Goal: Task Accomplishment & Management: Complete application form

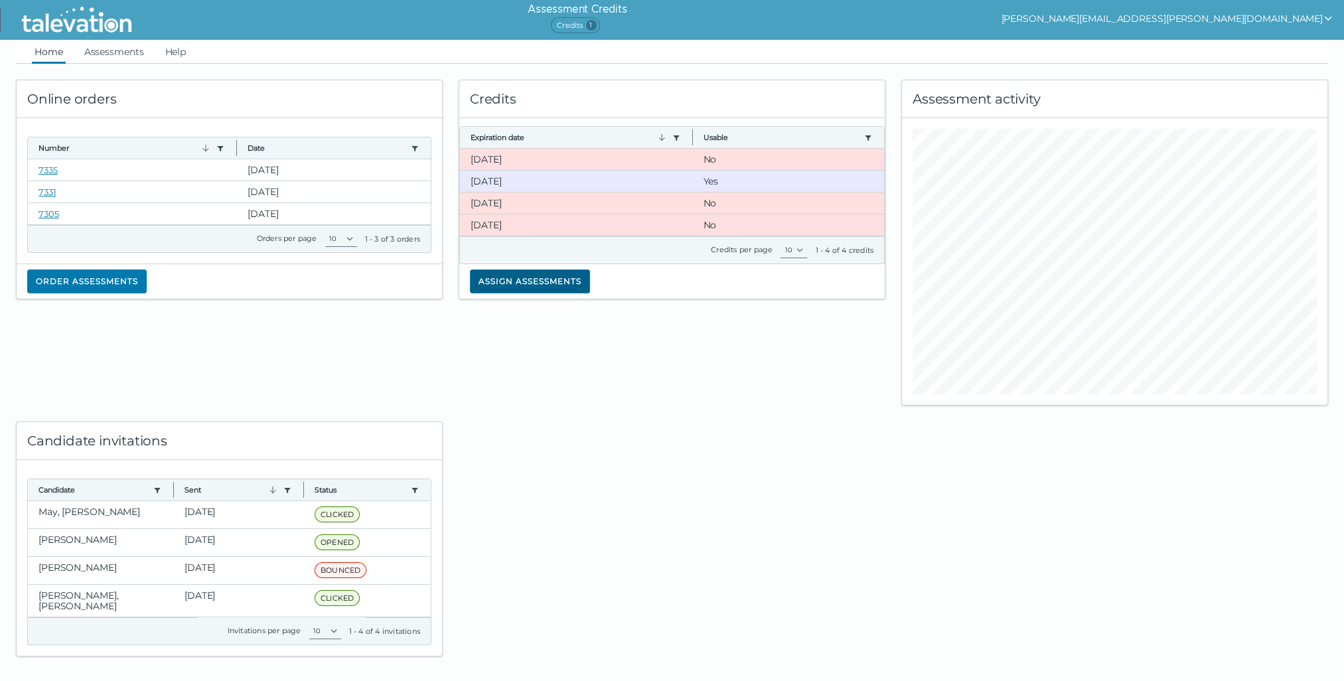
click at [533, 280] on button "Assign assessments" at bounding box center [530, 282] width 120 height 24
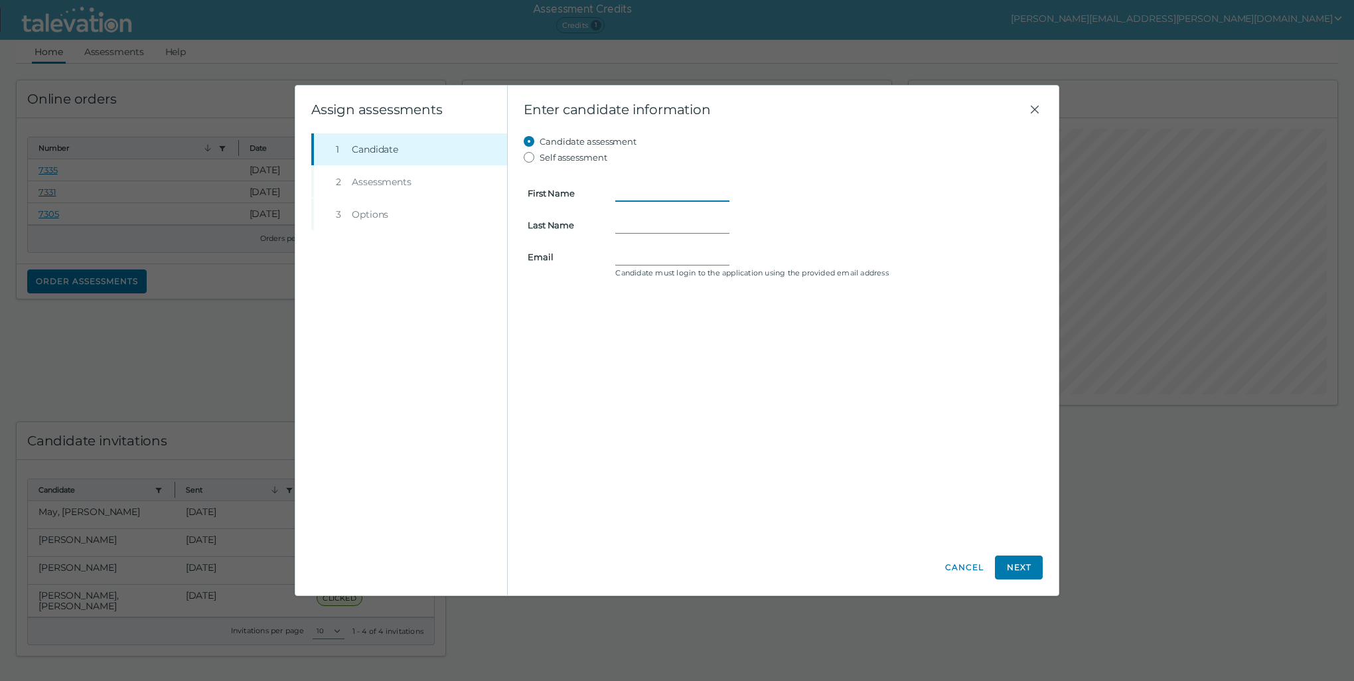
click at [621, 190] on input "First Name" at bounding box center [672, 193] width 114 height 16
type input "[PERSON_NAME]"
type input "Gibner"
drag, startPoint x: 724, startPoint y: 260, endPoint x: 738, endPoint y: 259, distance: 14.7
click at [724, 260] on input "[PERSON_NAME][EMAIL_ADDRESS][PERSON_NAME][DOMAIN_NAME]" at bounding box center [672, 257] width 114 height 16
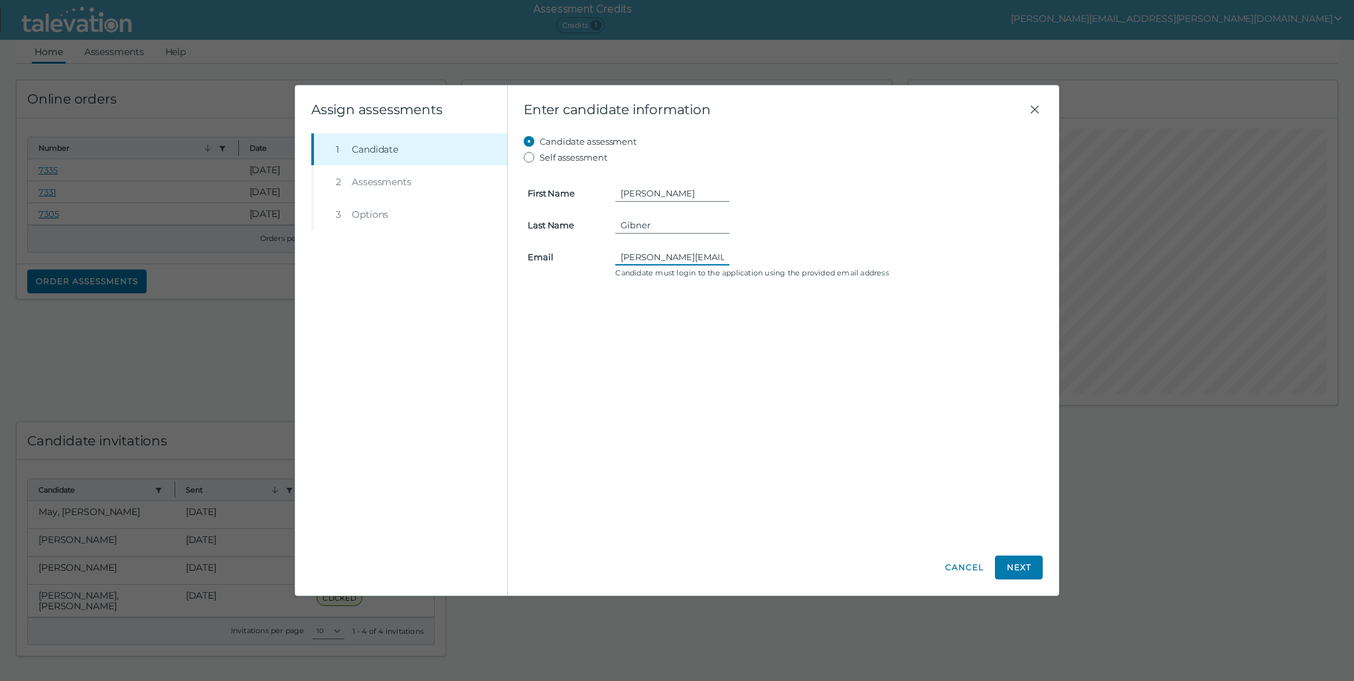
click at [723, 256] on input "[PERSON_NAME][EMAIL_ADDRESS][PERSON_NAME][DOMAIN_NAME]" at bounding box center [672, 257] width 114 height 16
type input "[PERSON_NAME][EMAIL_ADDRESS][PERSON_NAME]"
click at [1009, 567] on button "Next" at bounding box center [1019, 568] width 48 height 24
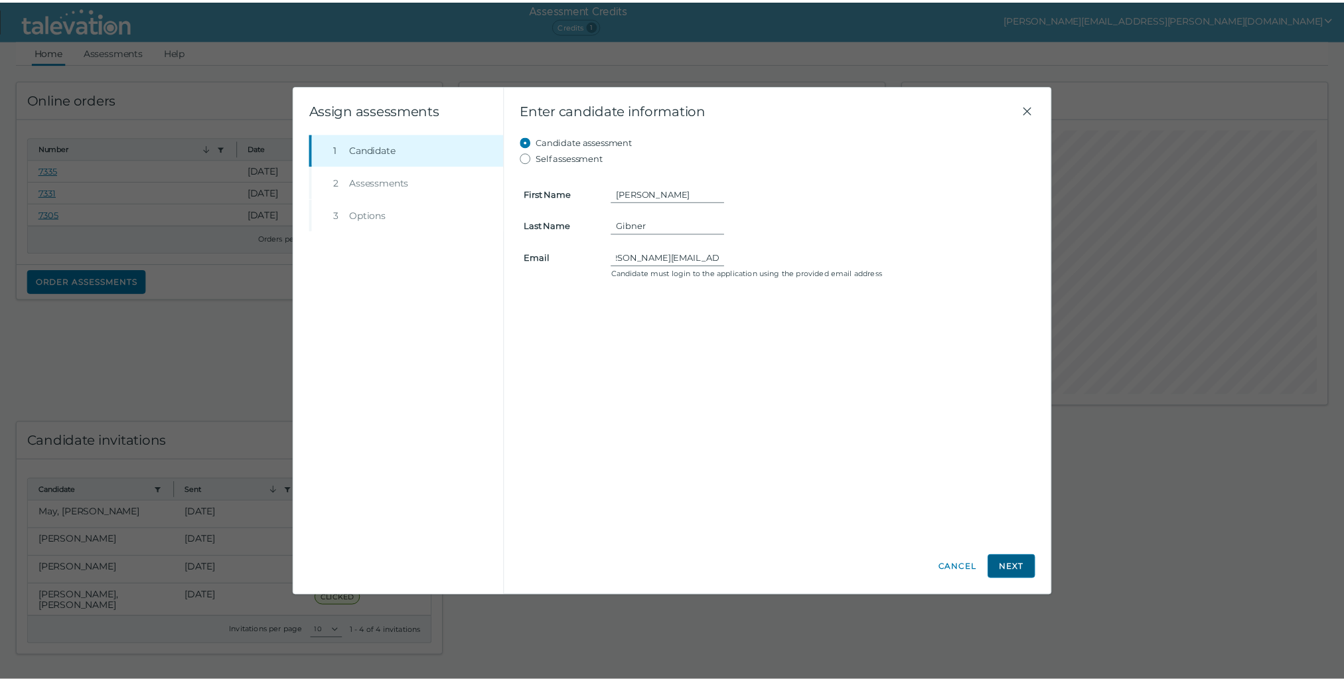
scroll to position [0, 0]
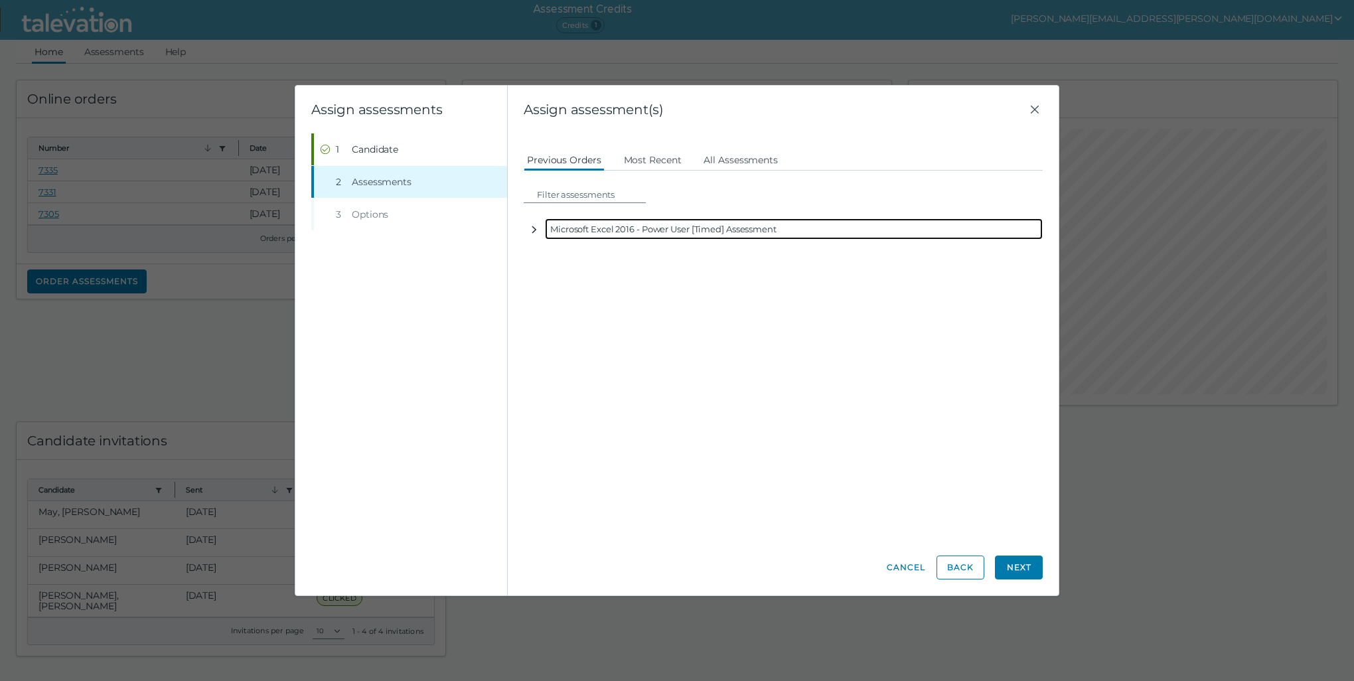
click at [536, 233] on icon "button" at bounding box center [534, 229] width 11 height 11
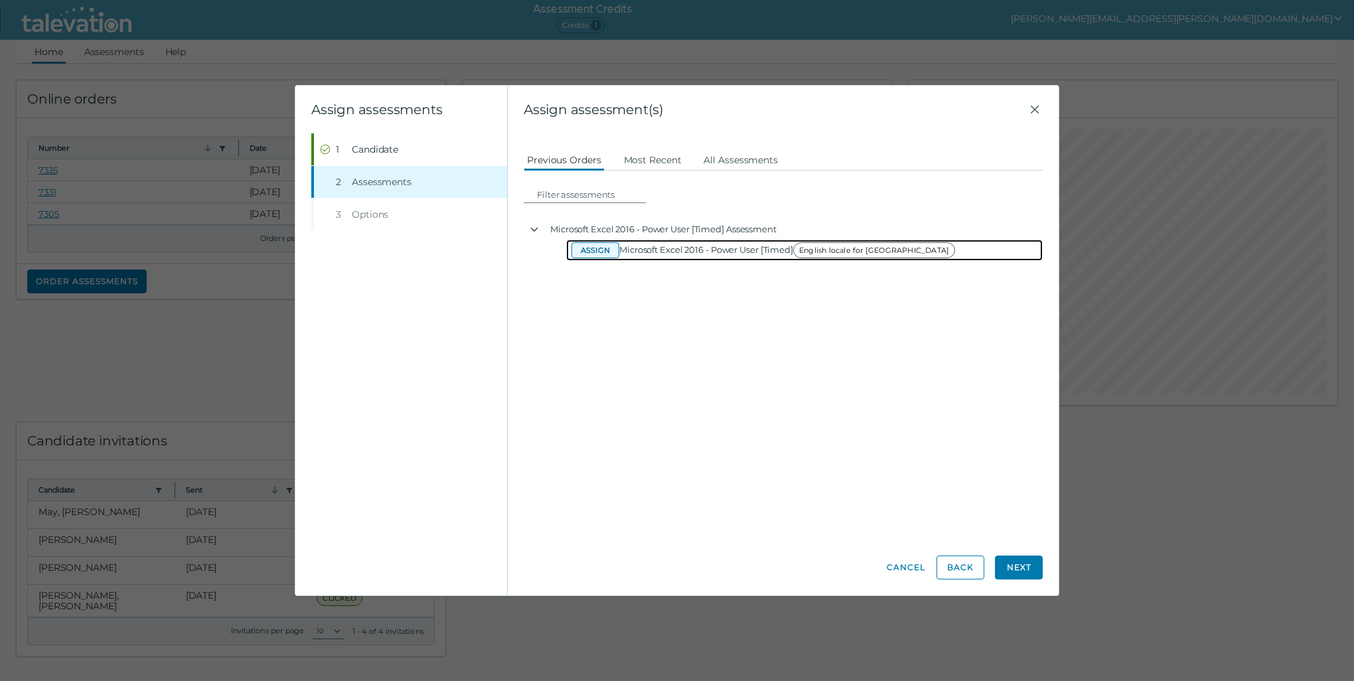
click at [595, 252] on button "Assign" at bounding box center [596, 250] width 48 height 16
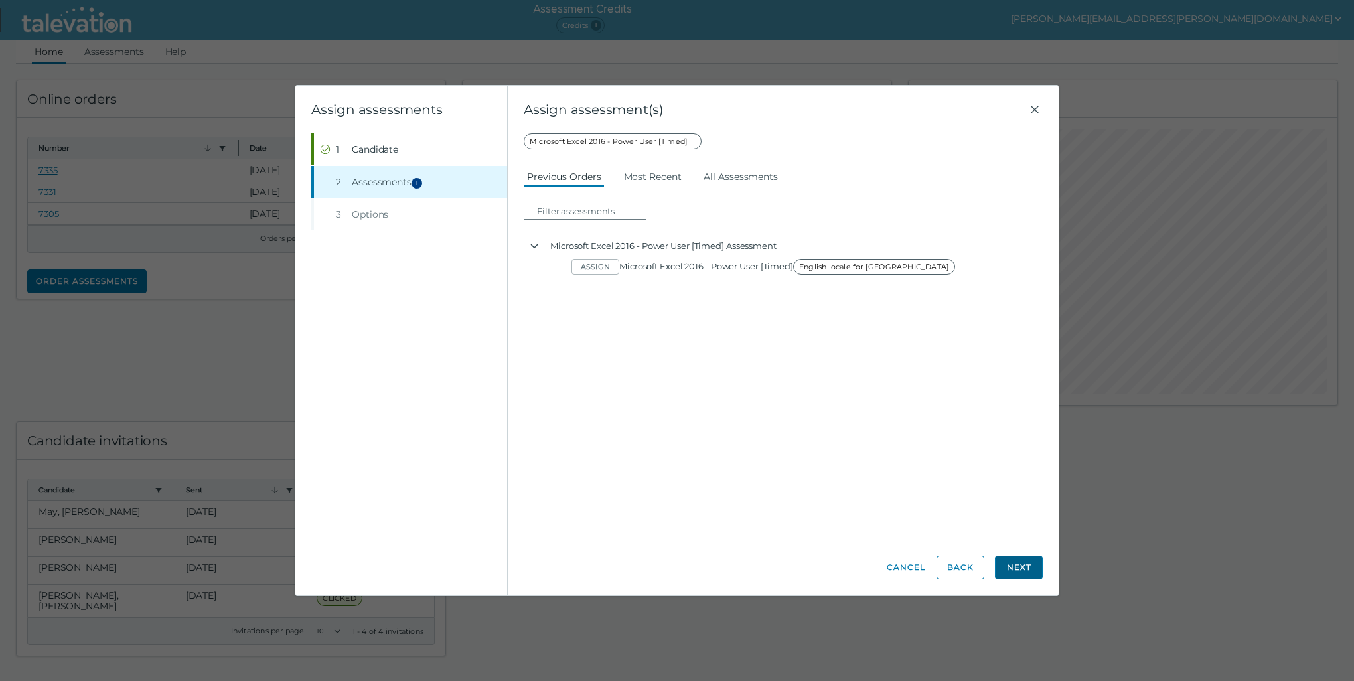
click at [1024, 567] on button "Next" at bounding box center [1019, 568] width 48 height 24
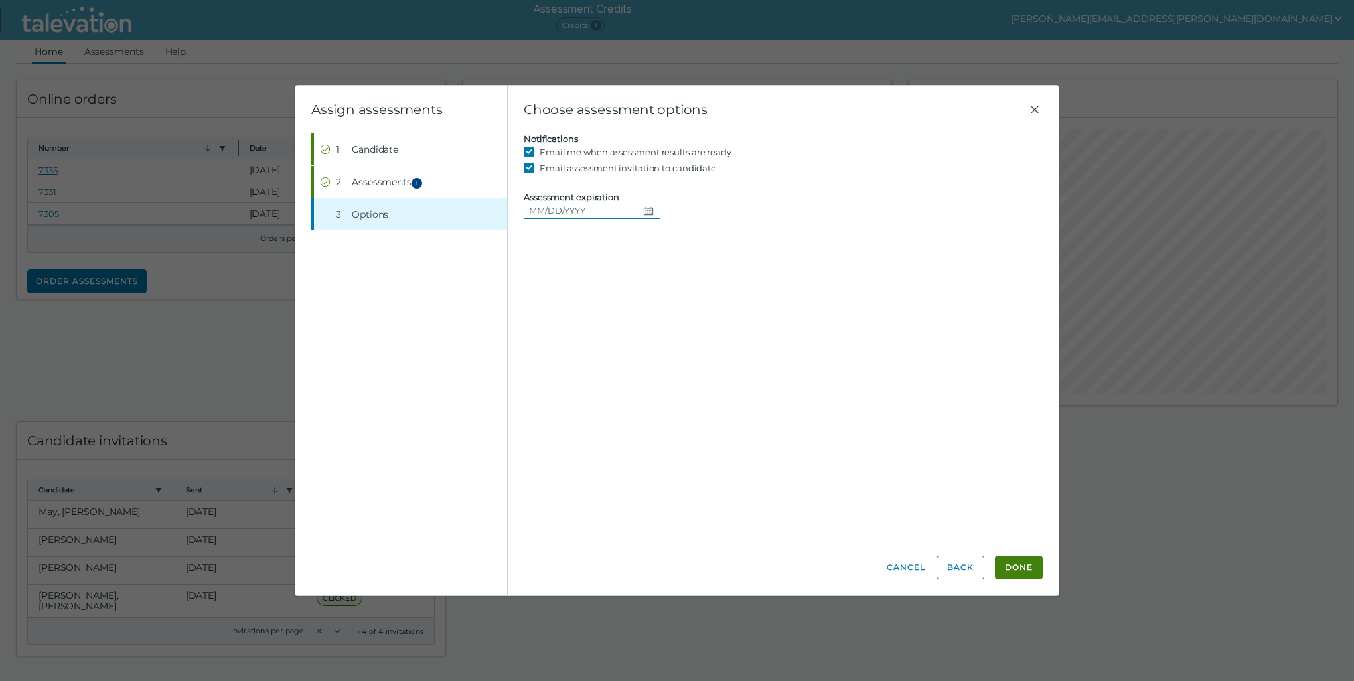
click at [648, 212] on icon "Choose date" at bounding box center [648, 211] width 11 height 11
click at [675, 317] on button "12" at bounding box center [667, 319] width 24 height 24
type input "[DATE]"
click at [1007, 571] on button "Done" at bounding box center [1019, 568] width 48 height 24
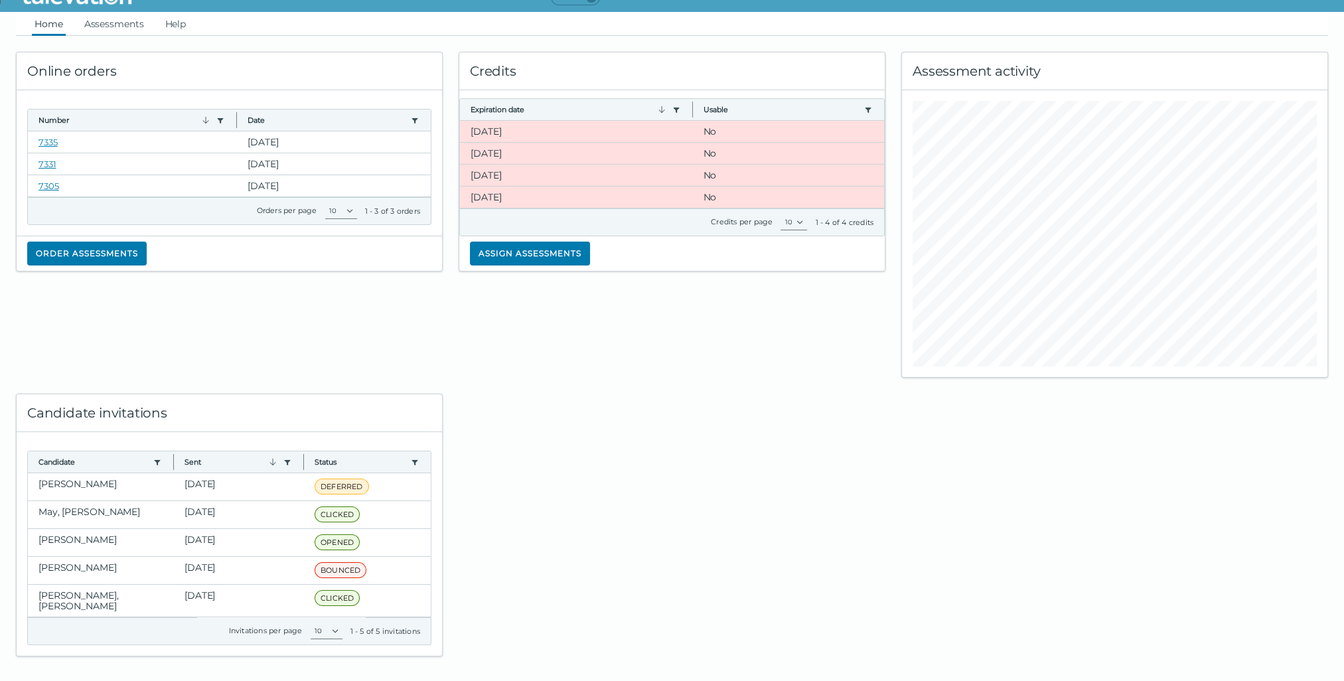
scroll to position [37, 0]
click at [566, 447] on div at bounding box center [672, 517] width 443 height 279
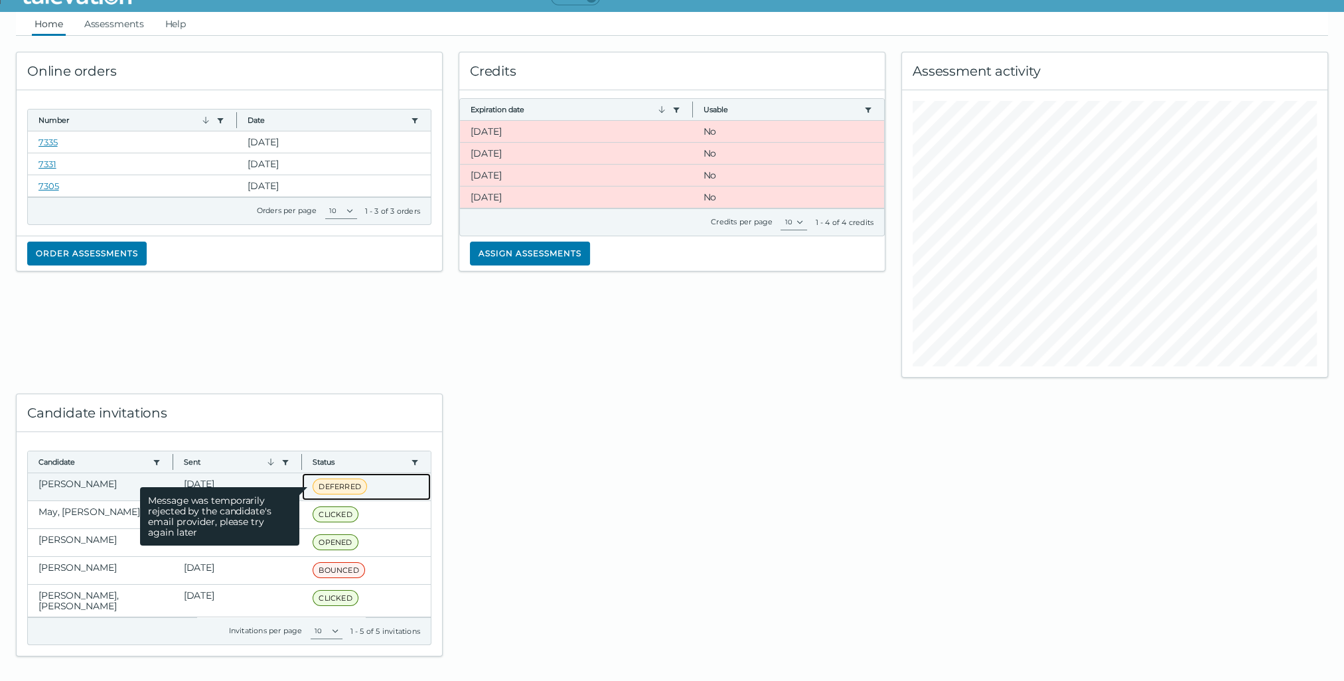
click at [337, 485] on span "DEFERRED" at bounding box center [340, 487] width 54 height 16
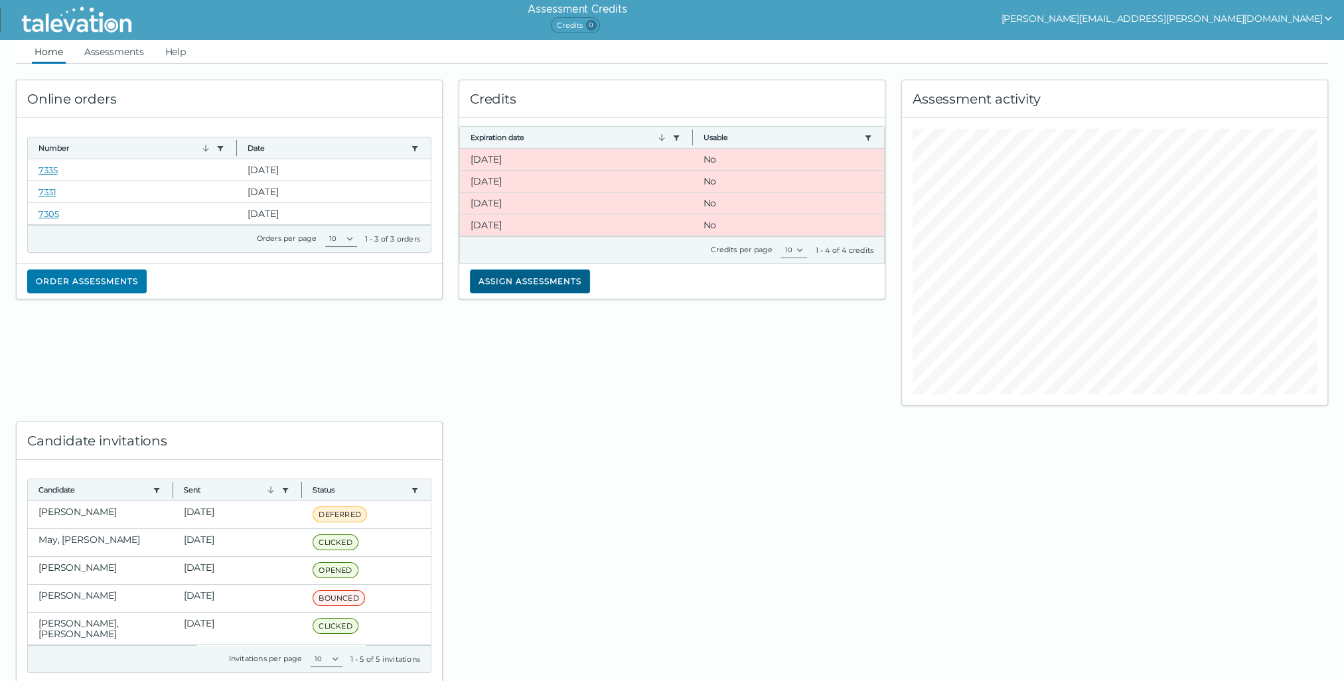
click at [523, 280] on button "Assign assessments" at bounding box center [530, 282] width 120 height 24
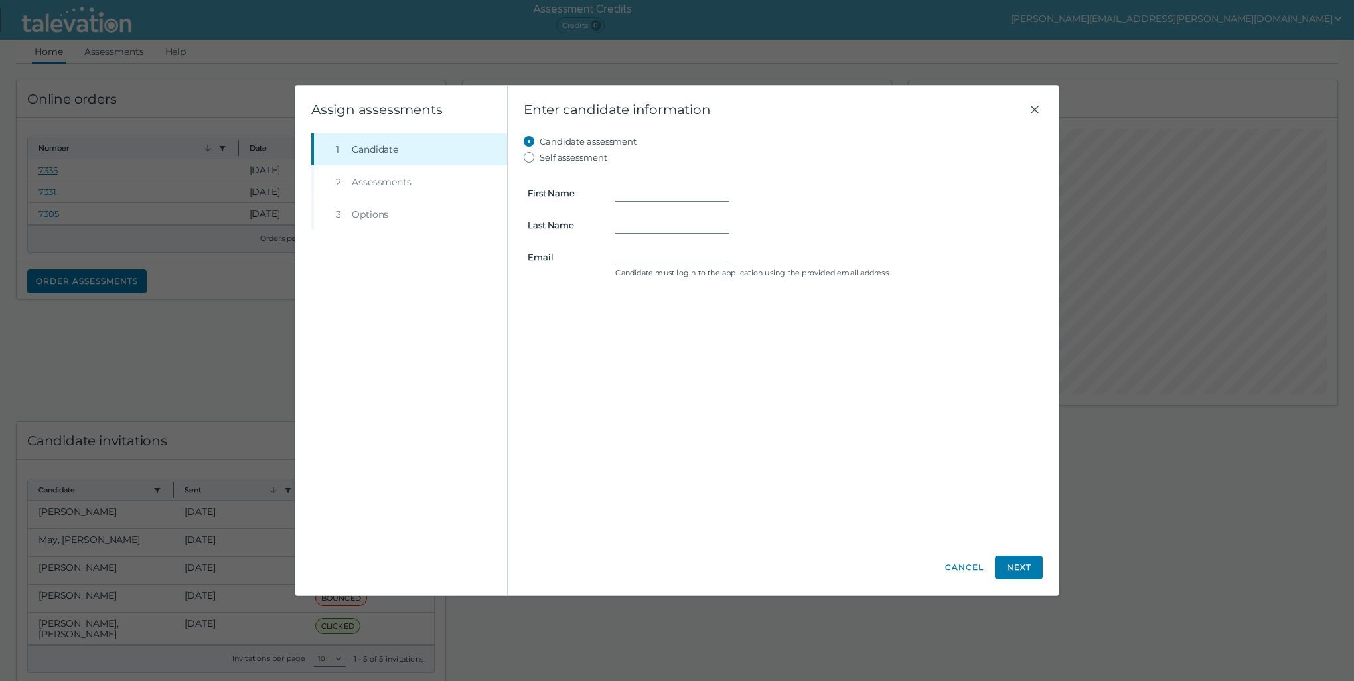
click at [979, 566] on button "Cancel" at bounding box center [965, 568] width 40 height 24
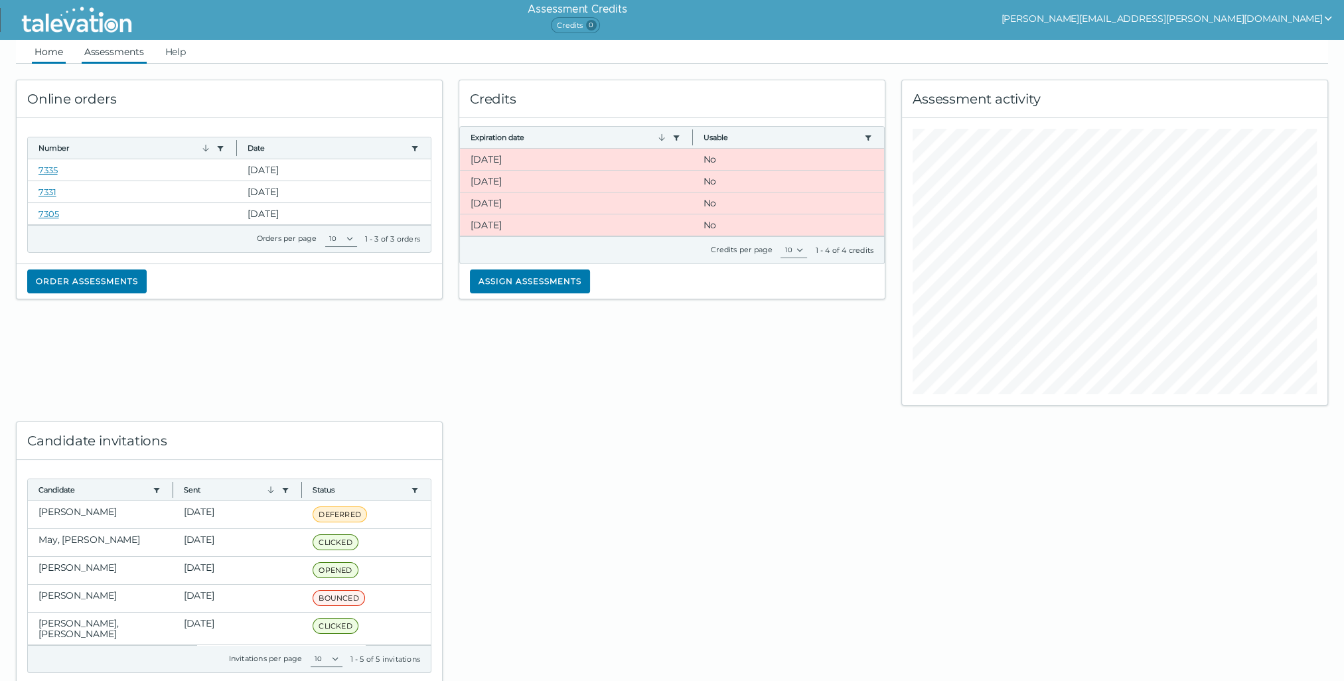
click at [94, 50] on link "Assessments" at bounding box center [114, 52] width 65 height 24
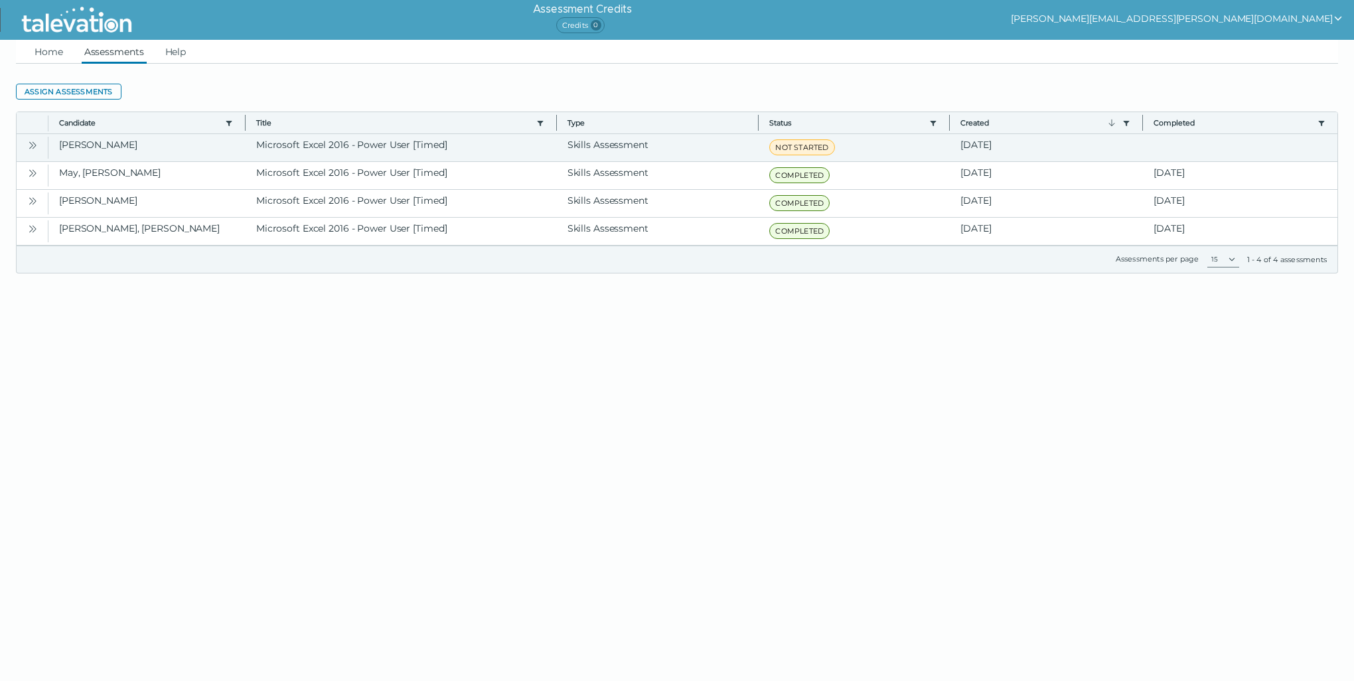
click at [32, 141] on icon "Open" at bounding box center [32, 145] width 11 height 11
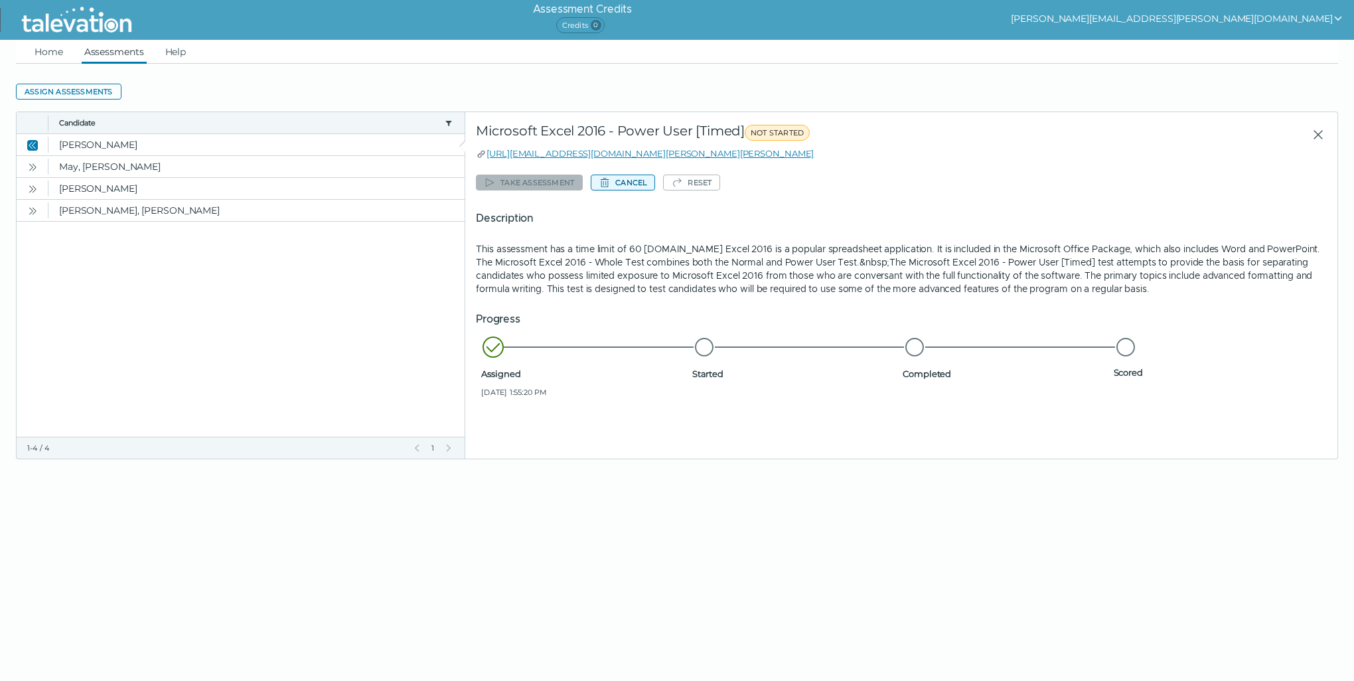
click at [616, 185] on button "Cancel" at bounding box center [623, 183] width 64 height 16
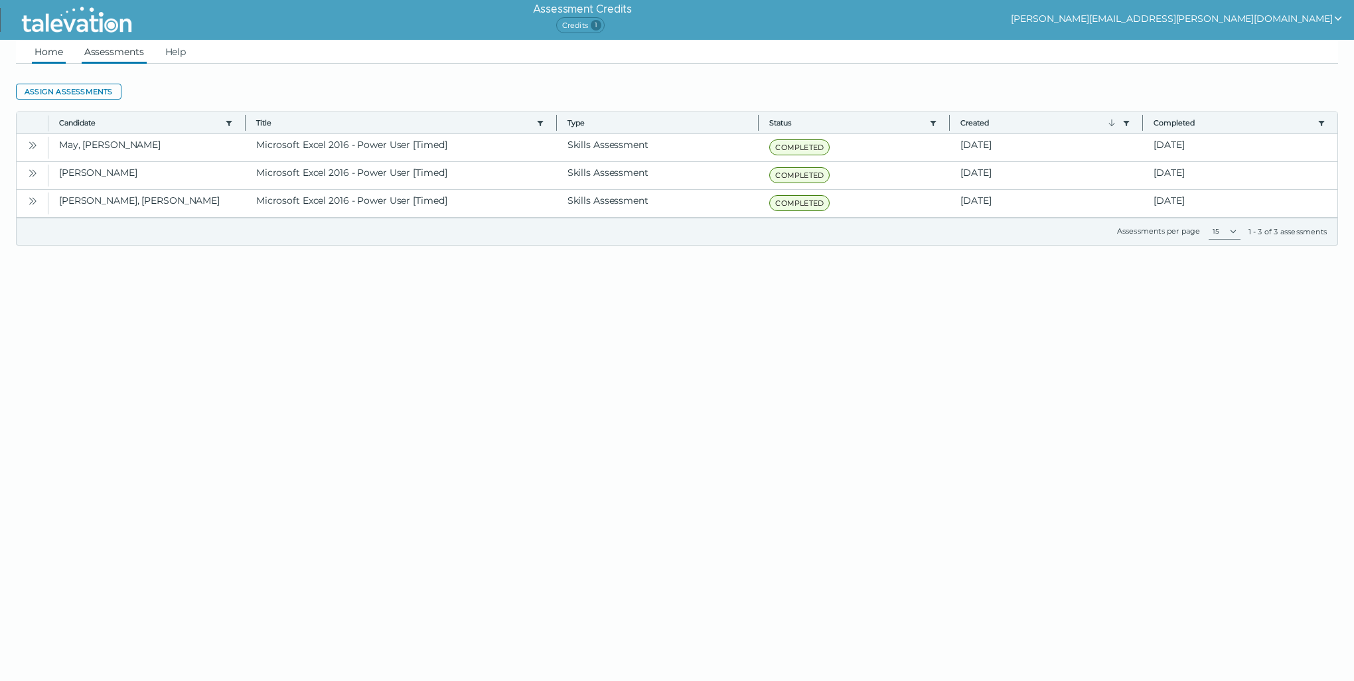
click at [48, 51] on link "Home" at bounding box center [49, 52] width 34 height 24
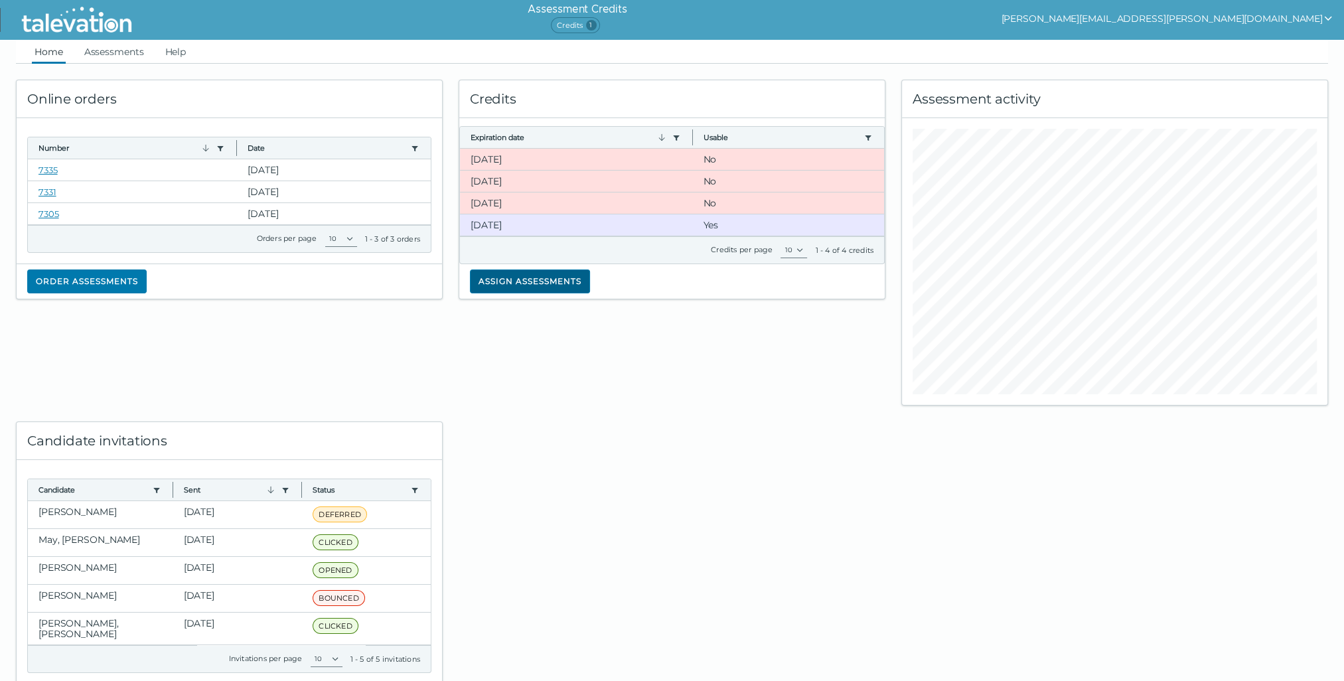
click at [534, 280] on button "Assign assessments" at bounding box center [530, 282] width 120 height 24
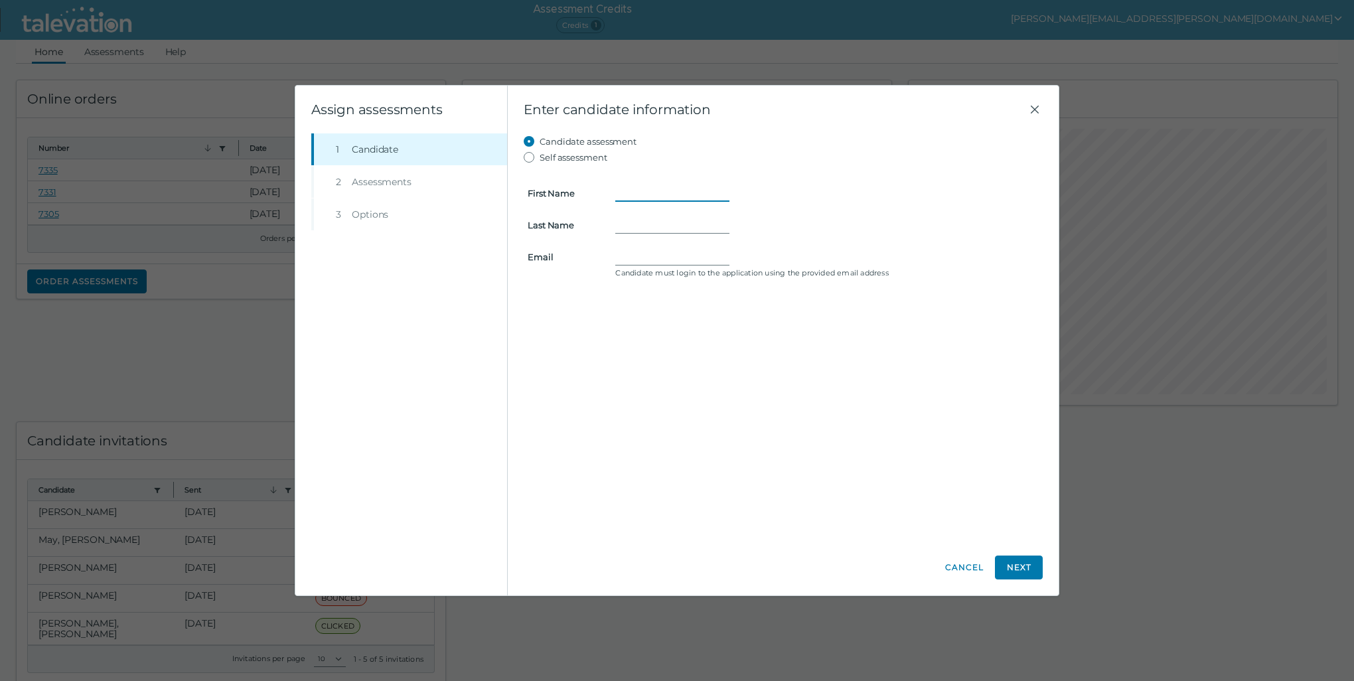
click at [625, 191] on input "First Name" at bounding box center [672, 193] width 114 height 16
type input "[PERSON_NAME]"
type input "Gibner"
drag, startPoint x: 722, startPoint y: 256, endPoint x: 608, endPoint y: 254, distance: 114.2
click at [608, 254] on div "michelle.gibner@gmail.comom Candidate must login to the application using the p…" at bounding box center [827, 263] width 440 height 29
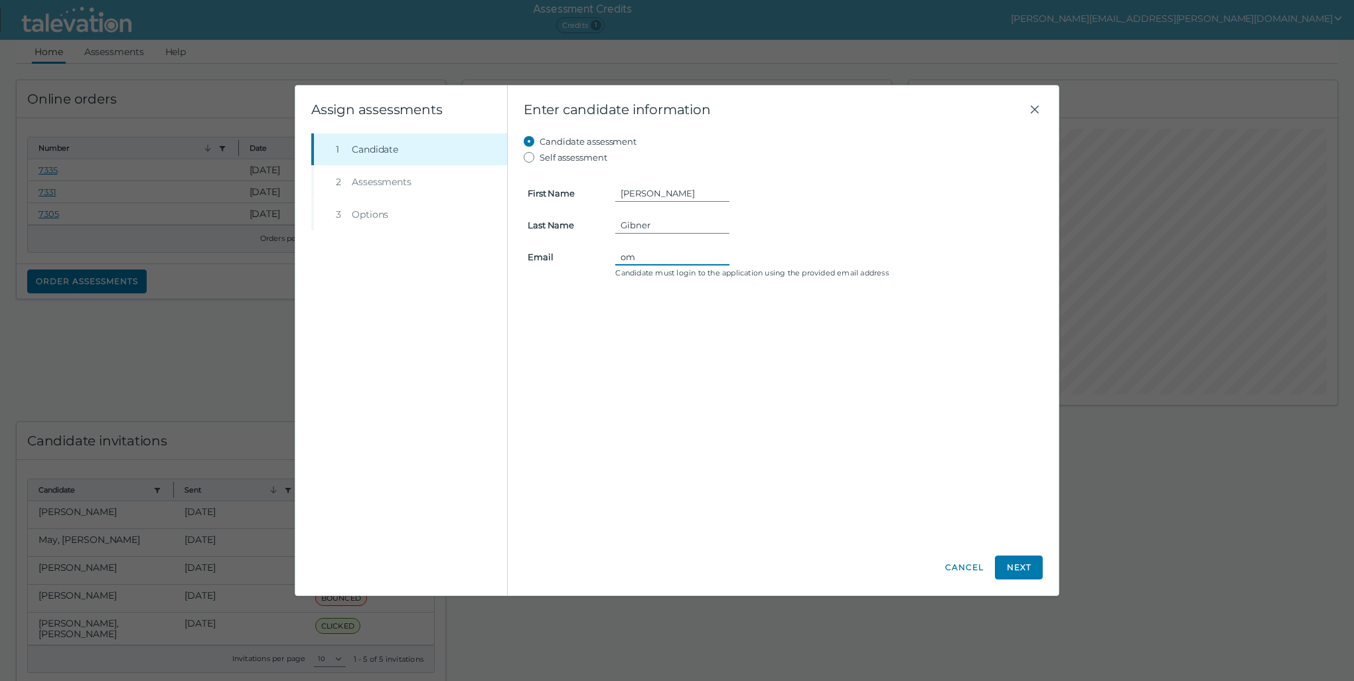
type input "m"
type input "[PERSON_NAME][EMAIL_ADDRESS][PERSON_NAME][DOMAIN_NAME]"
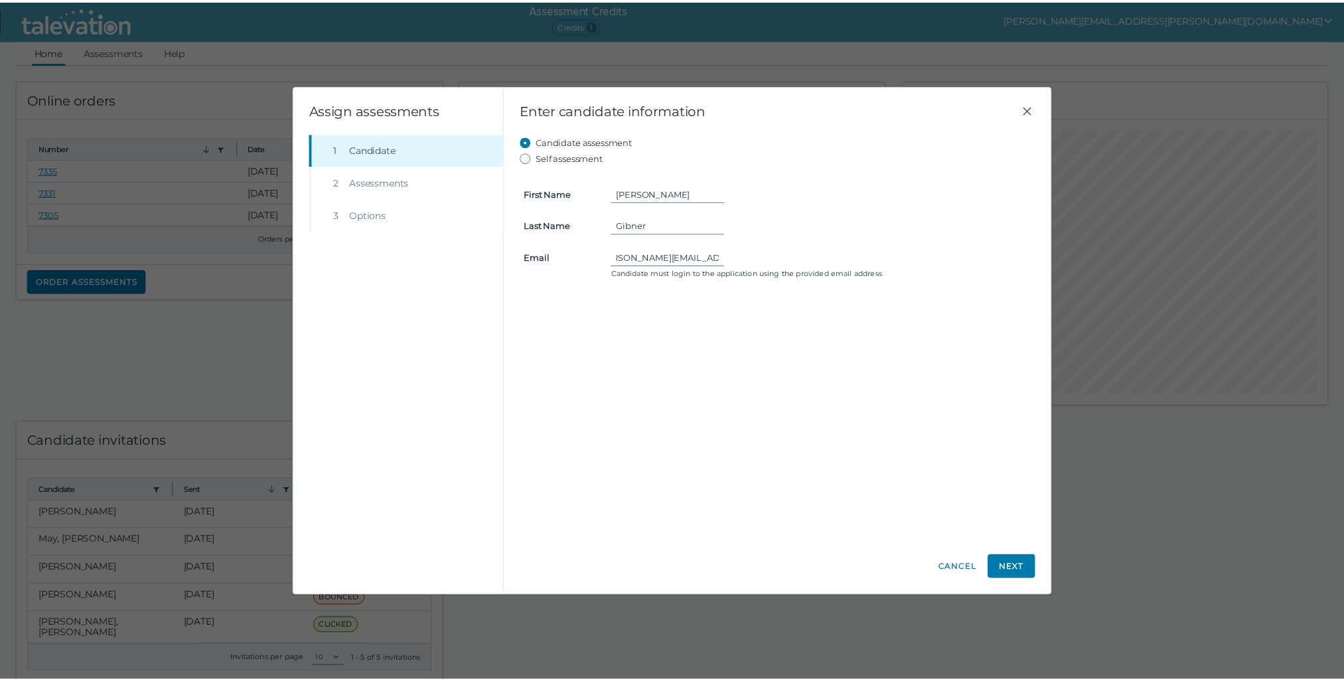
scroll to position [0, 0]
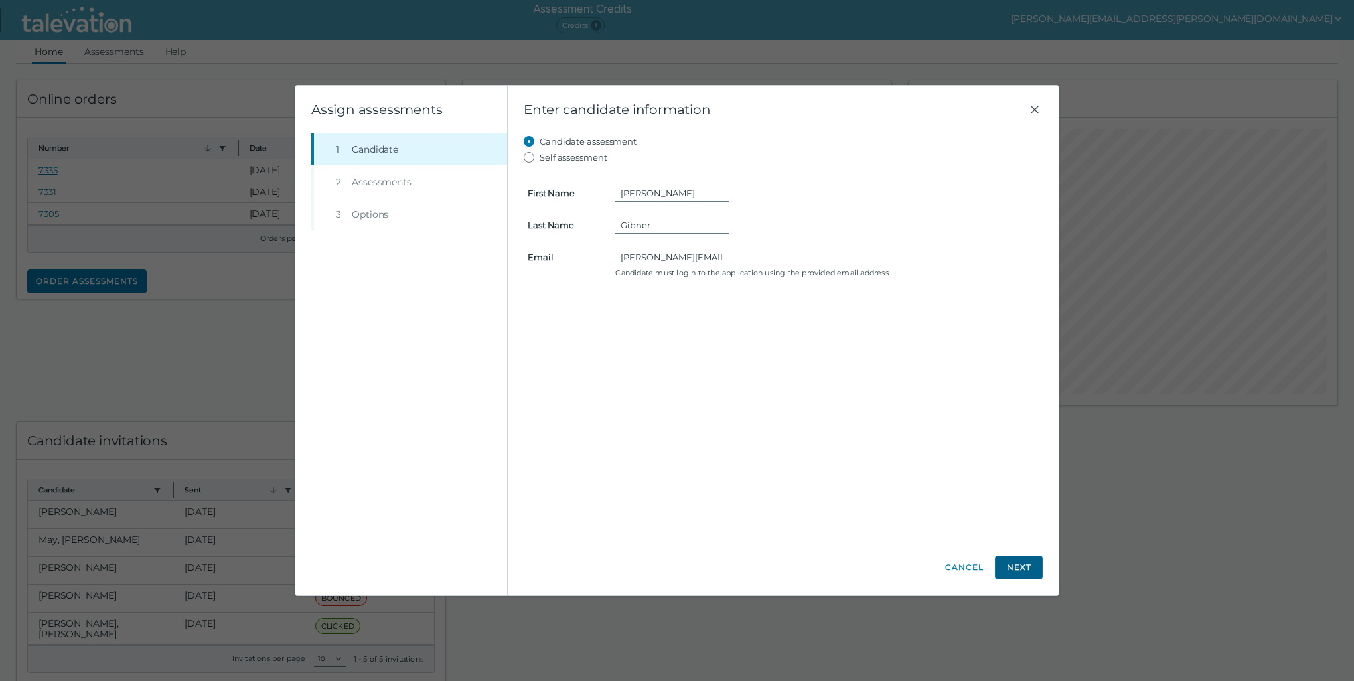
click at [1028, 564] on button "Next" at bounding box center [1019, 568] width 48 height 24
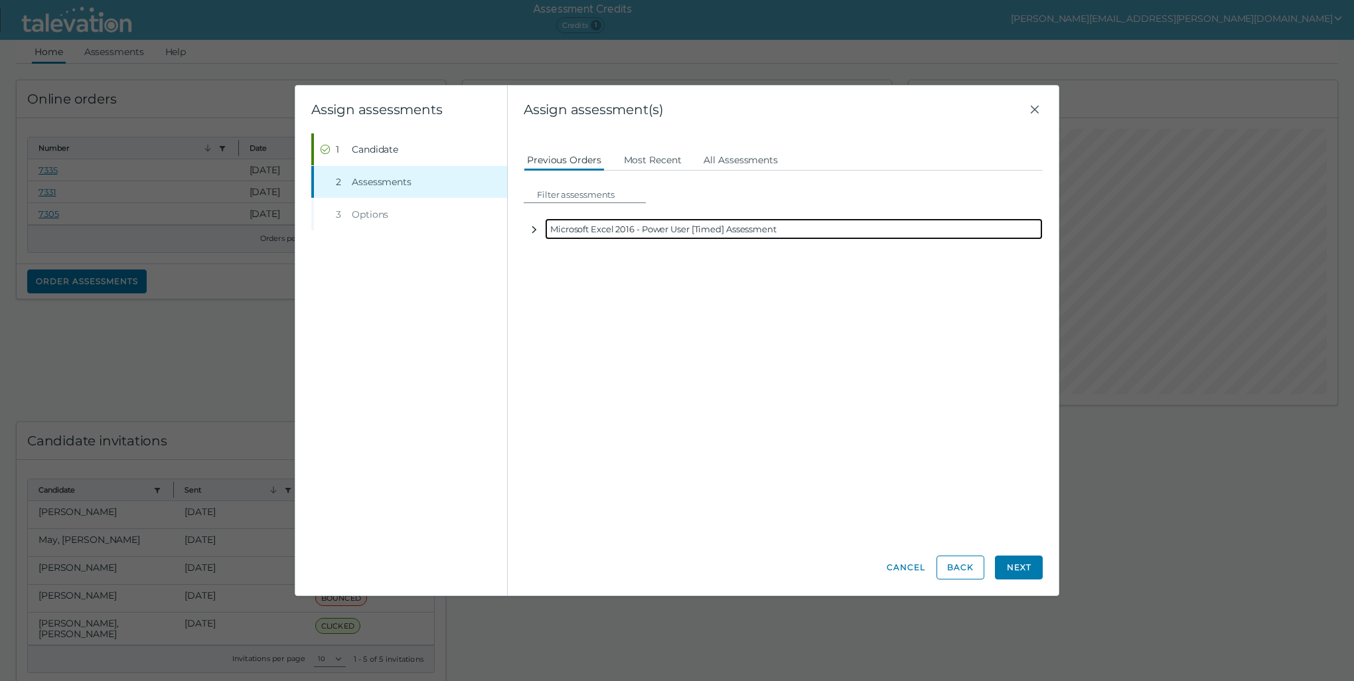
click at [536, 229] on icon "button" at bounding box center [534, 229] width 11 height 11
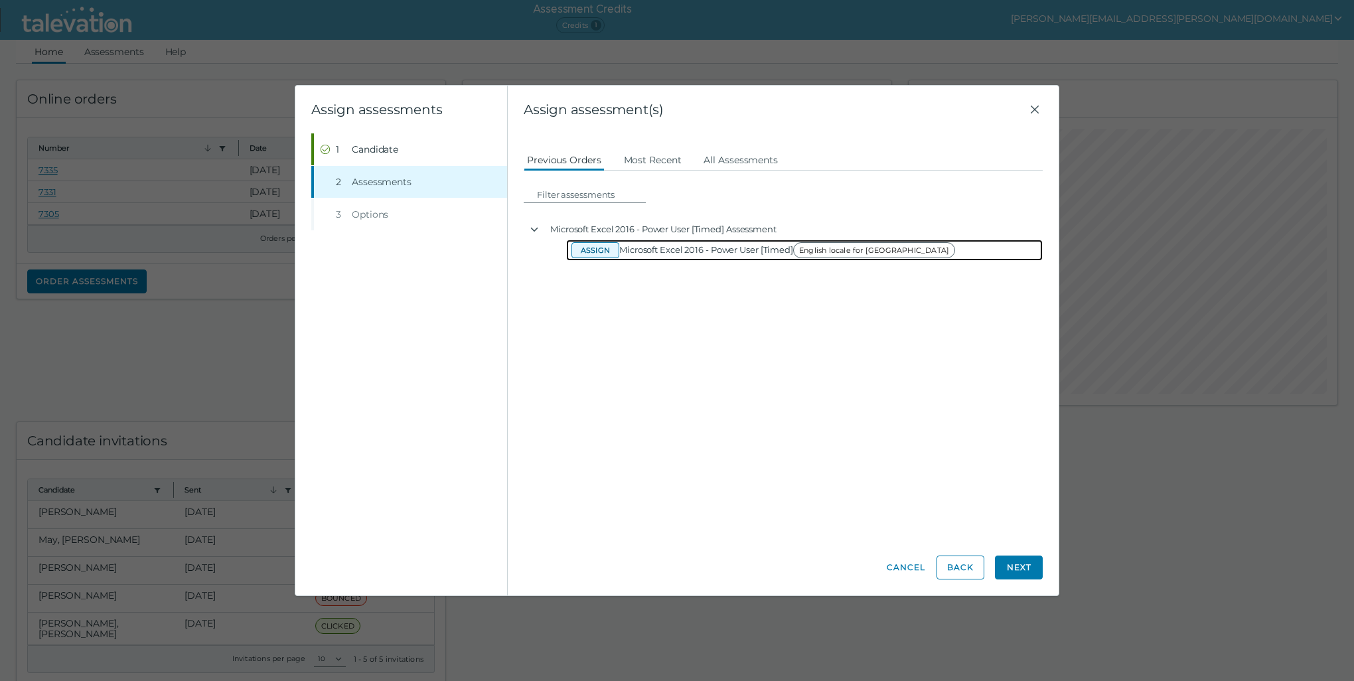
click at [594, 254] on button "Assign" at bounding box center [596, 250] width 48 height 16
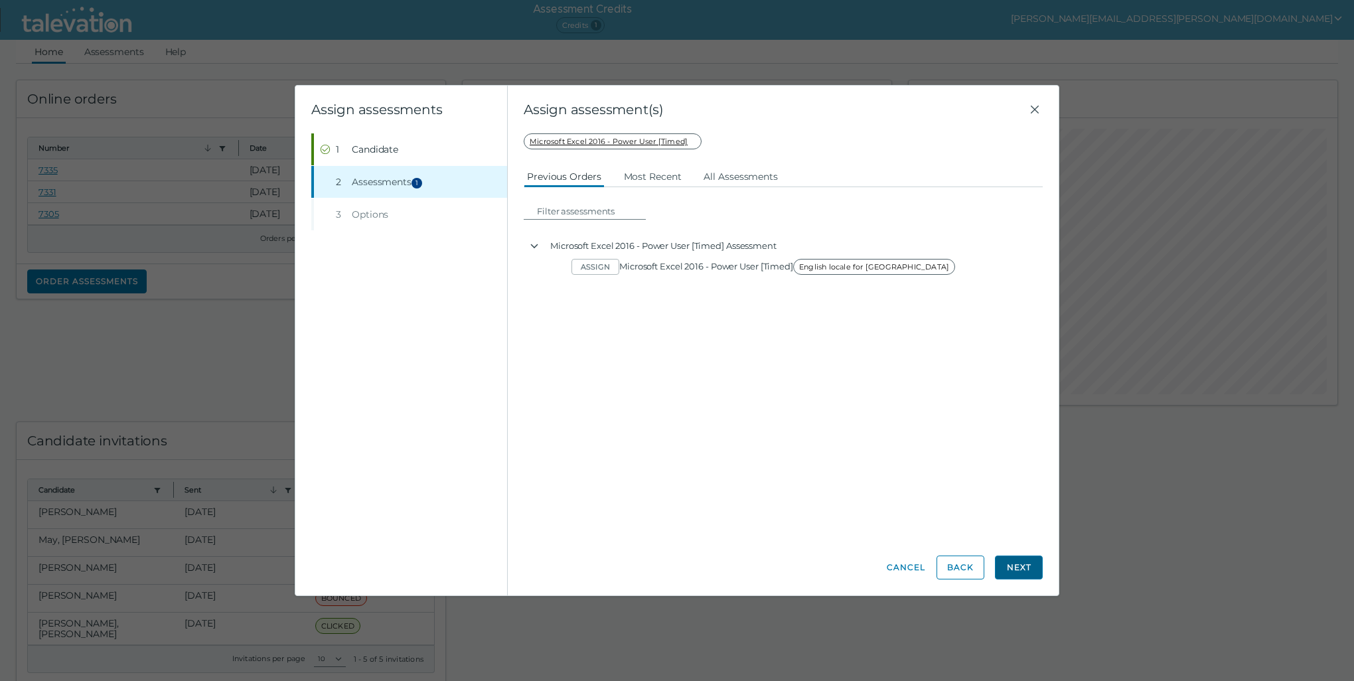
click at [1035, 570] on button "Next" at bounding box center [1019, 568] width 48 height 24
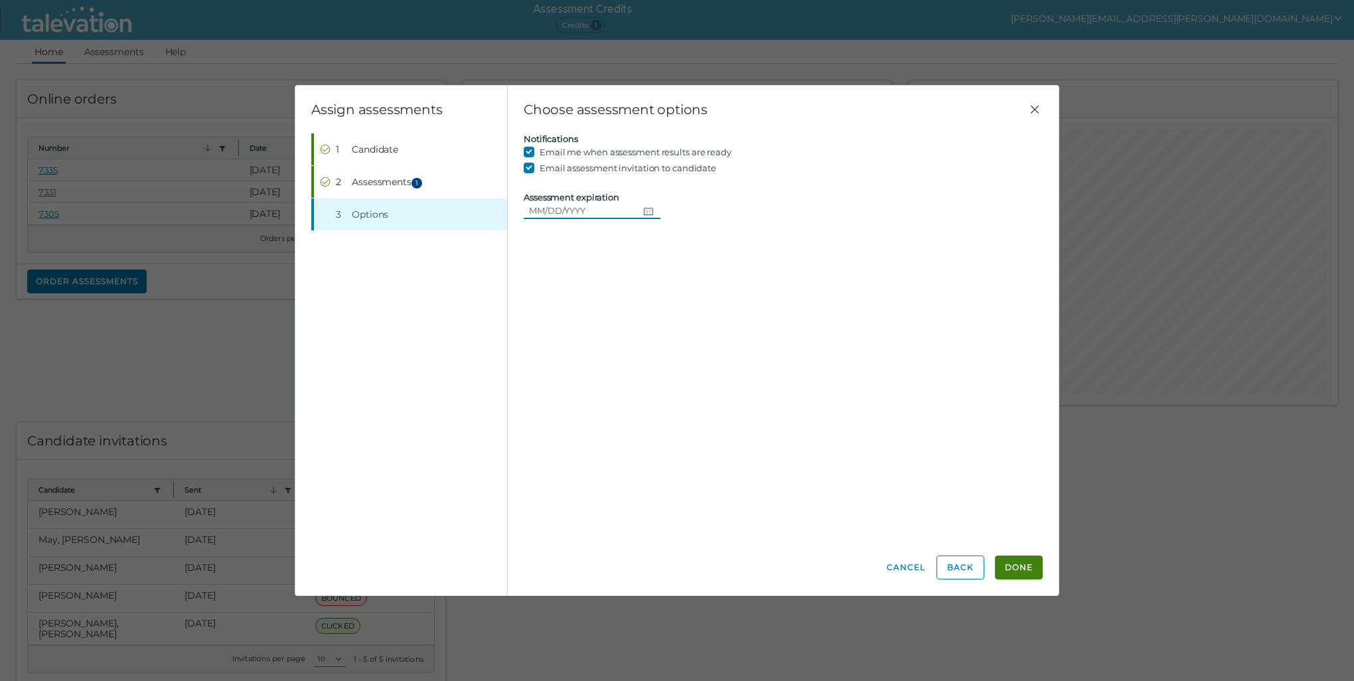
click at [645, 212] on icon "Choose date" at bounding box center [648, 211] width 11 height 11
click at [666, 320] on button "12" at bounding box center [667, 319] width 24 height 24
type input "[DATE]"
click at [1014, 567] on button "Done" at bounding box center [1019, 568] width 48 height 24
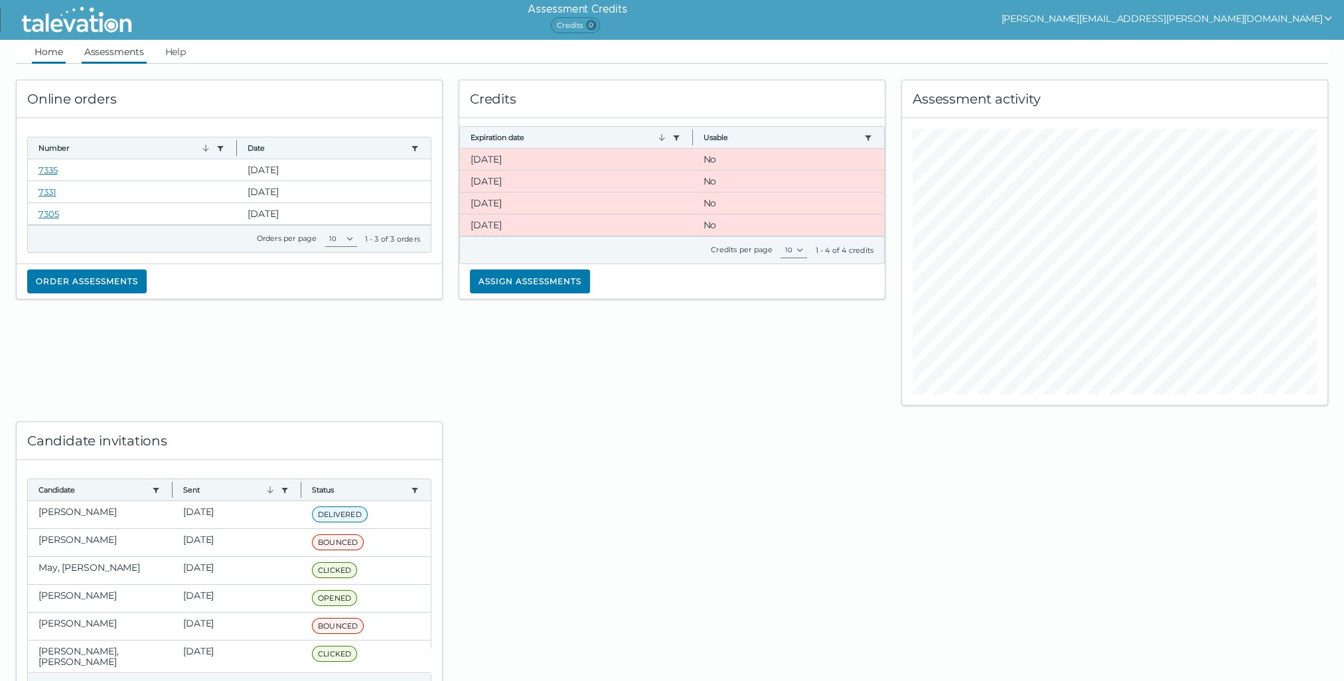
click at [130, 58] on link "Assessments" at bounding box center [114, 52] width 65 height 24
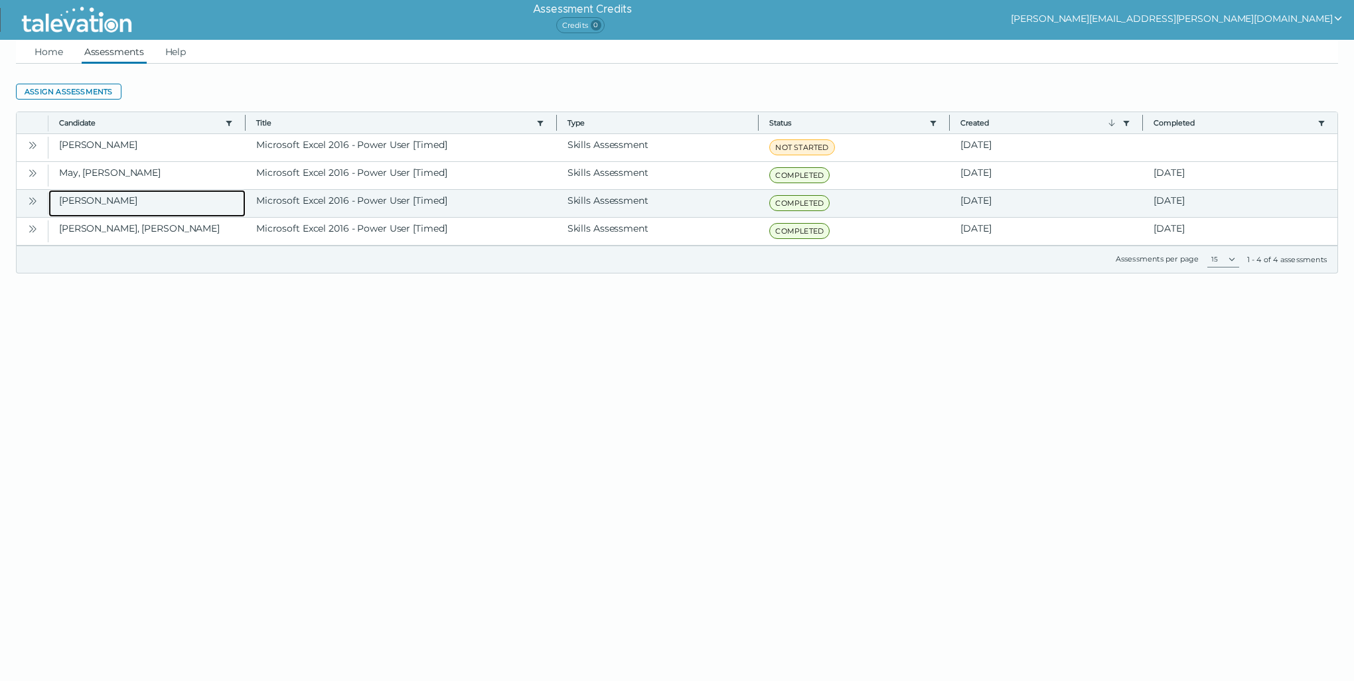
click at [70, 201] on clr-dg-cell "[PERSON_NAME]" at bounding box center [146, 203] width 197 height 27
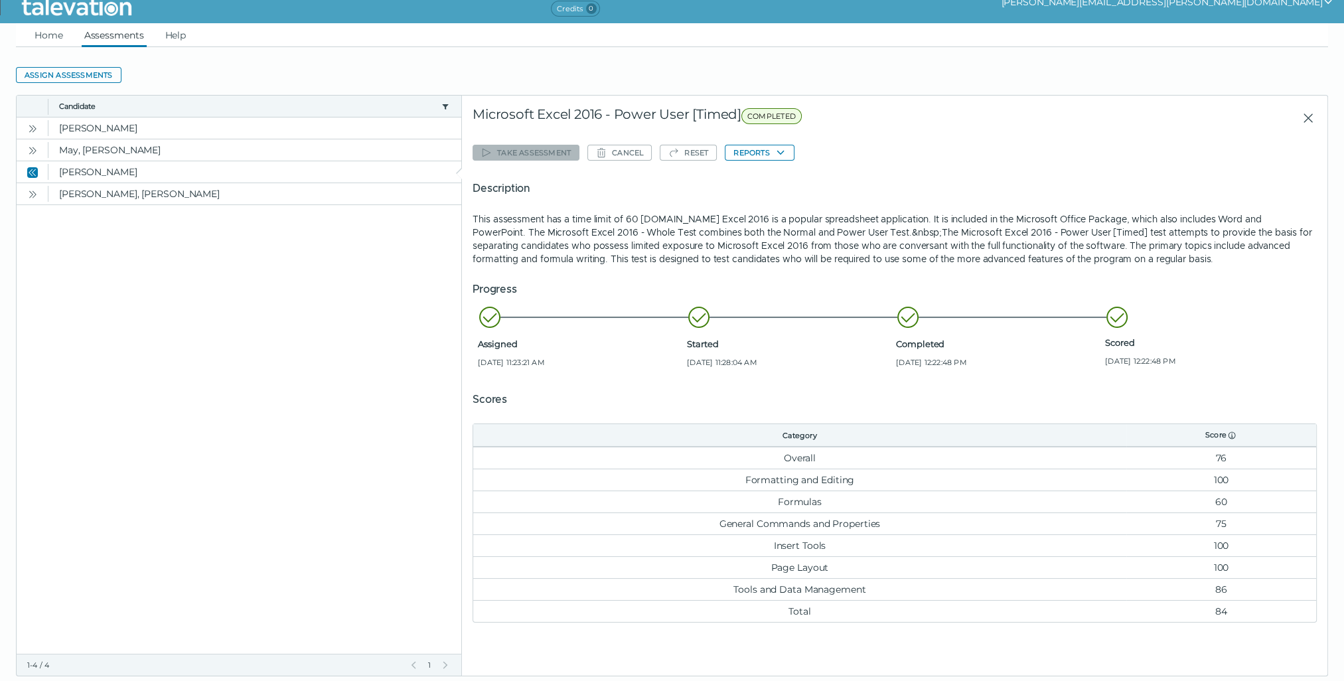
scroll to position [42, 0]
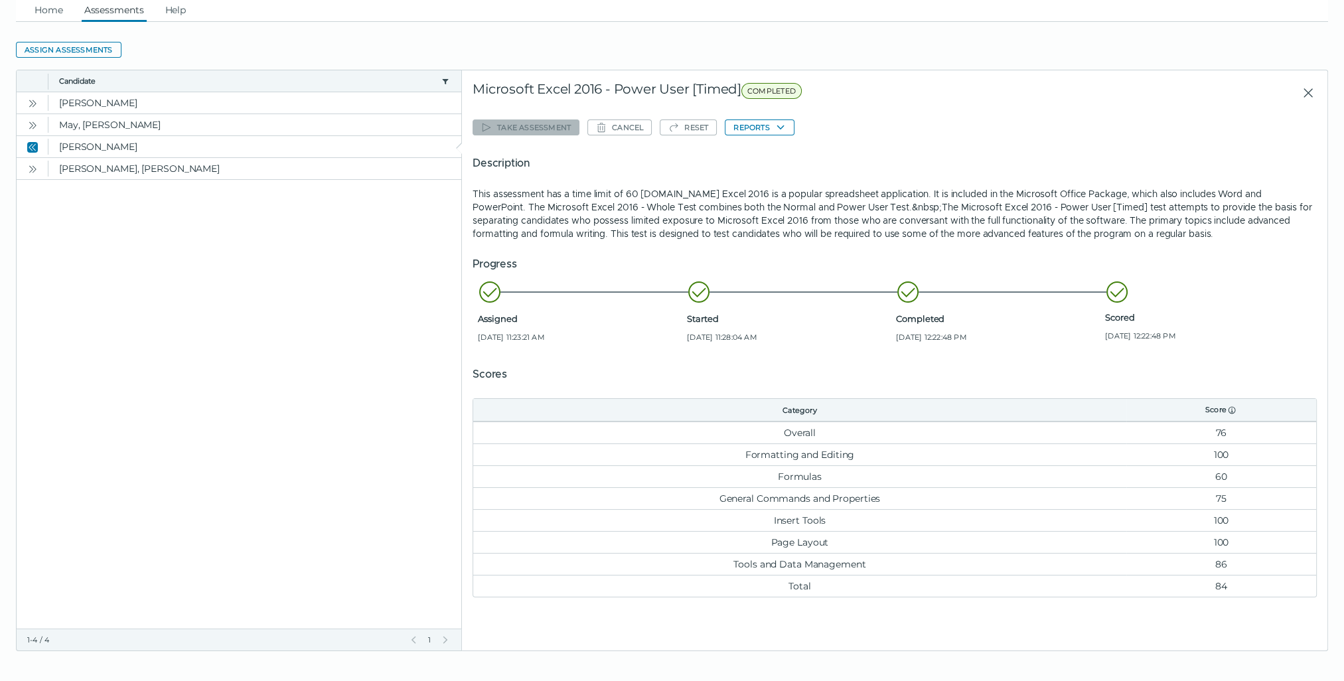
click at [1182, 461] on td "100" at bounding box center [1222, 455] width 190 height 22
click at [768, 125] on button "Reports" at bounding box center [759, 128] width 69 height 16
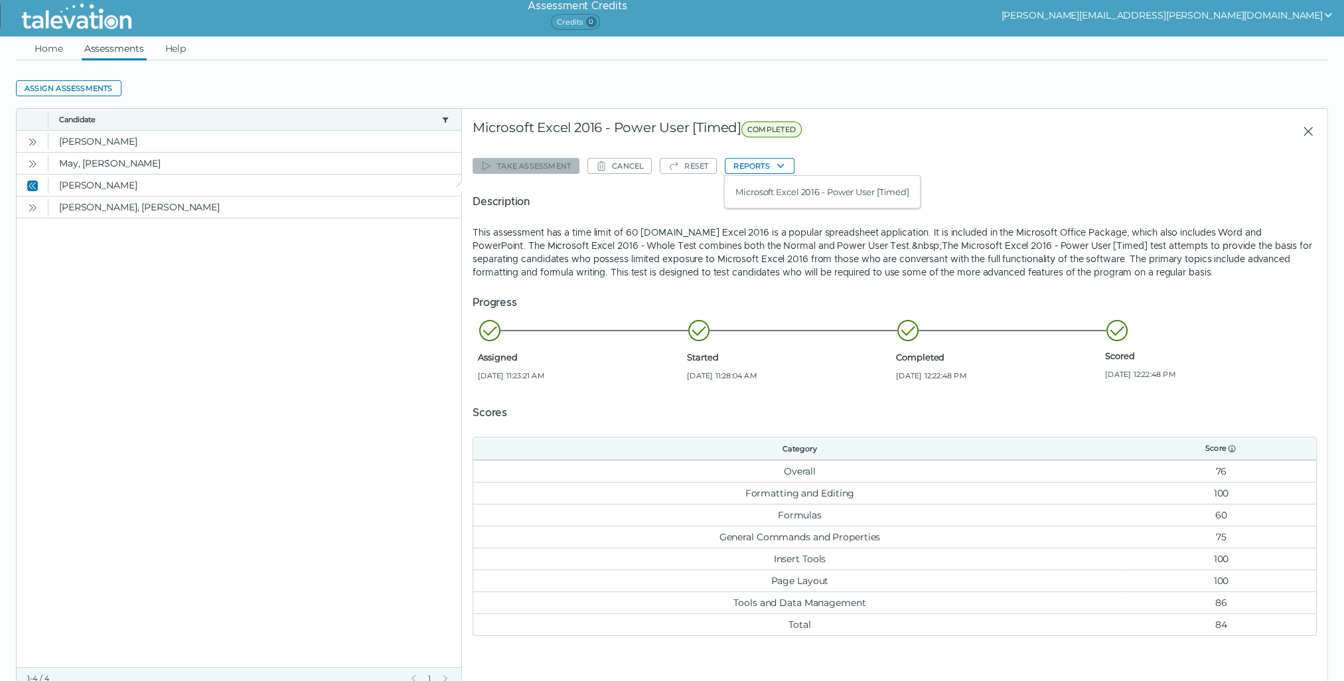
scroll to position [0, 0]
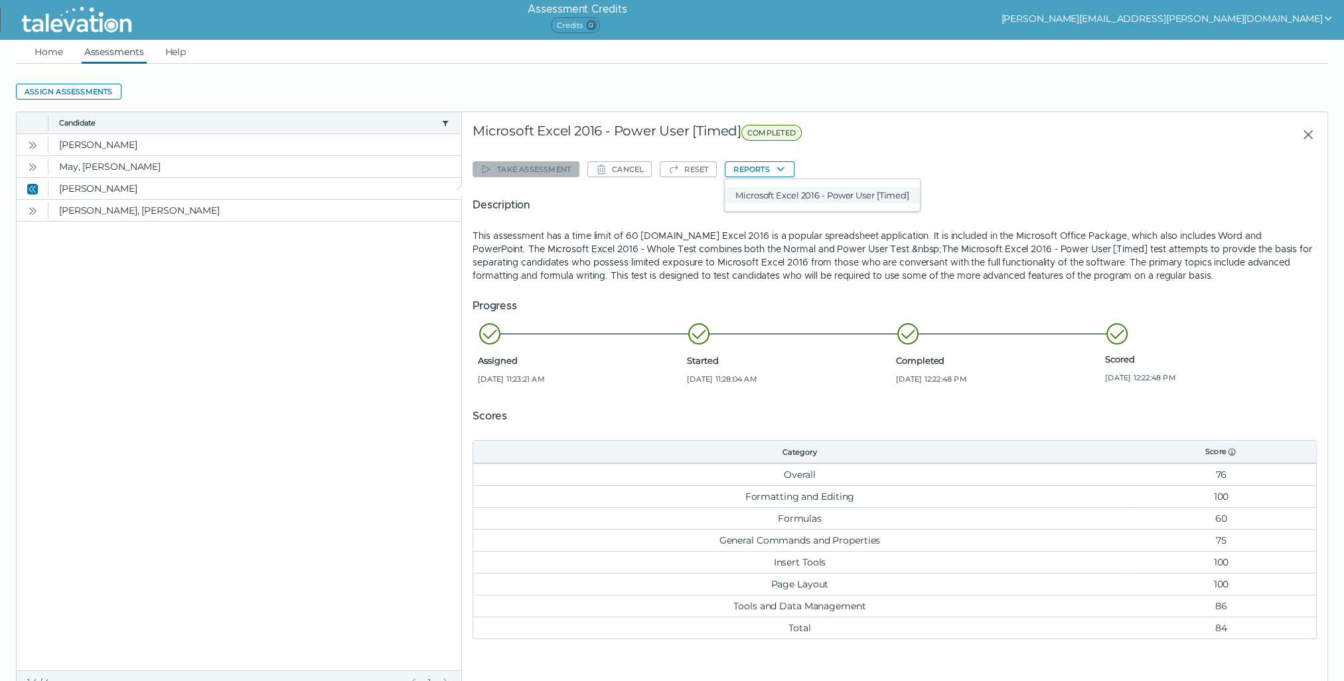
click at [786, 198] on button "Microsoft Excel 2016 - Power User [Timed]" at bounding box center [822, 195] width 195 height 16
